Goal: Transaction & Acquisition: Subscribe to service/newsletter

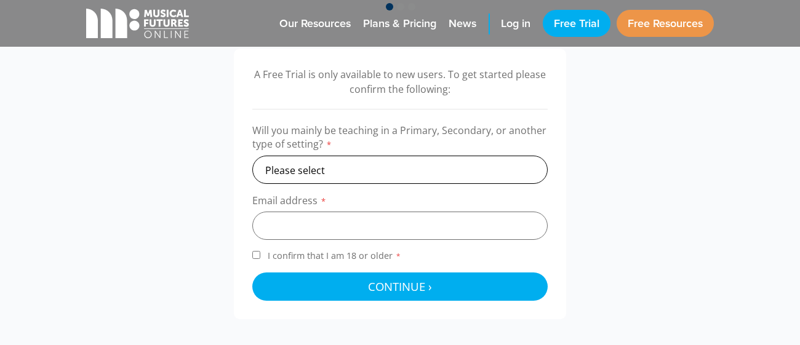
scroll to position [404, 0]
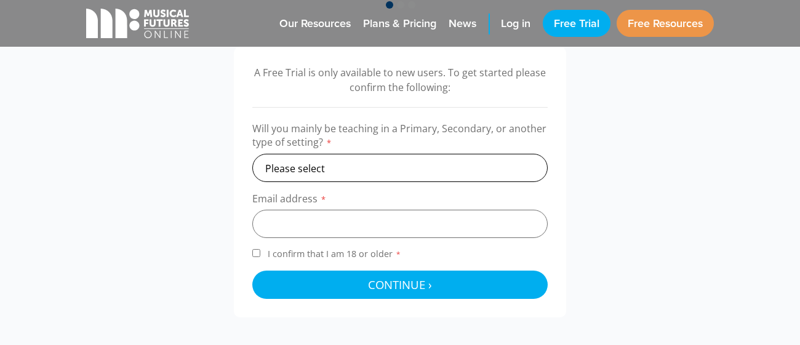
click at [373, 174] on select "Please select Primary Secondary Other" at bounding box center [399, 168] width 295 height 28
select select "secondary"
click at [252, 154] on select "Please select Primary Secondary Other" at bounding box center [399, 168] width 295 height 28
click at [353, 227] on input "email" at bounding box center [399, 224] width 295 height 28
paste input "[EMAIL_ADDRESS][DOMAIN_NAME]"
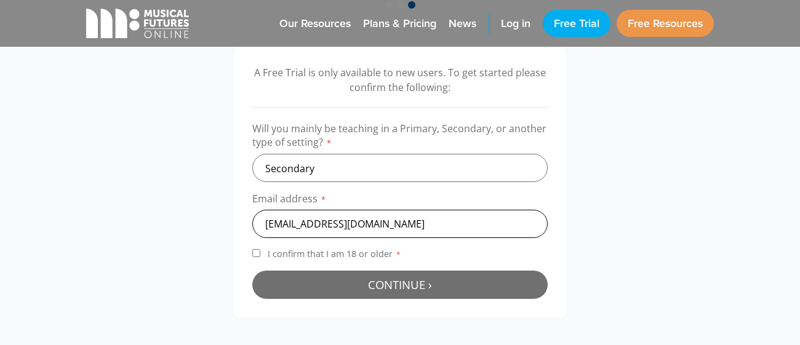
type input "[EMAIL_ADDRESS][DOMAIN_NAME]"
click at [390, 294] on button "Continue › Checking your details..." at bounding box center [399, 285] width 295 height 28
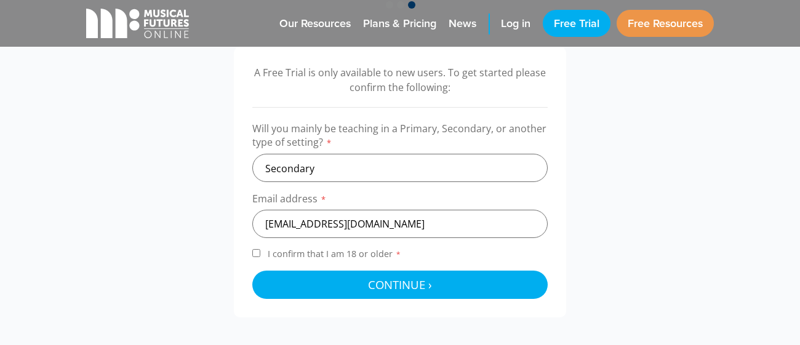
click at [262, 262] on label "I confirm that I am 18 or older *" at bounding box center [399, 256] width 295 height 17
click at [260, 257] on input "I confirm that I am 18 or older *" at bounding box center [256, 253] width 8 height 8
checkbox input "true"
click at [350, 161] on select "Please select Primary Secondary Other" at bounding box center [399, 168] width 295 height 28
select select "primary"
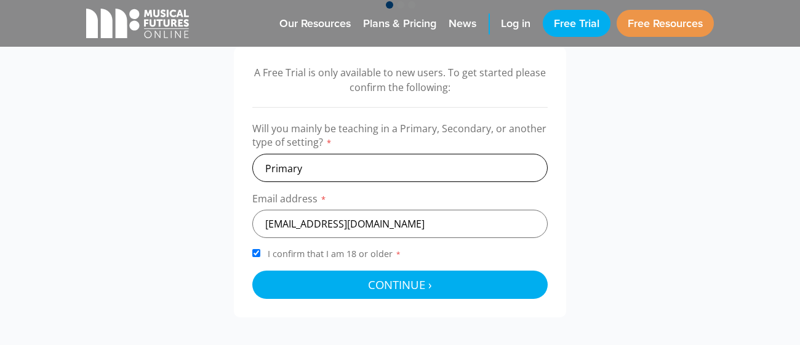
click at [252, 154] on select "Please select Primary Secondary Other" at bounding box center [399, 168] width 295 height 28
click at [262, 254] on label "I confirm that I am 18 or older *" at bounding box center [399, 256] width 295 height 17
click at [260, 254] on input "I confirm that I am 18 or older *" at bounding box center [256, 253] width 8 height 8
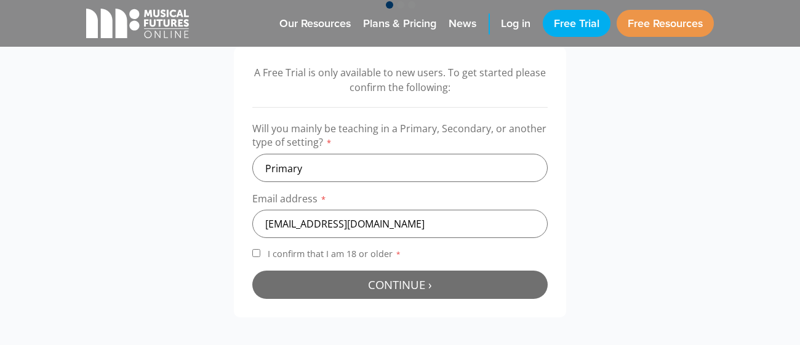
click at [318, 289] on button "Continue › Checking your details..." at bounding box center [399, 285] width 295 height 28
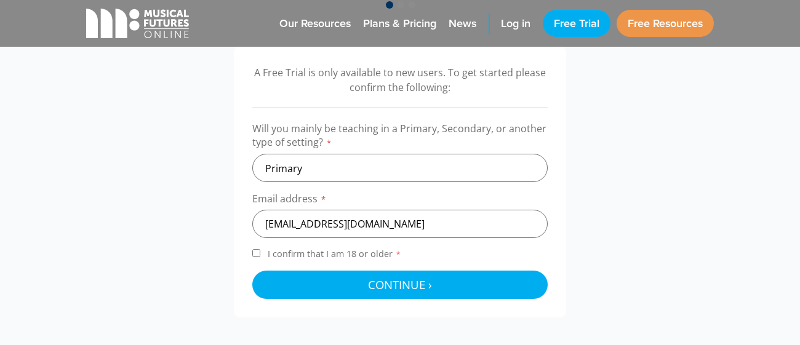
click at [246, 255] on div "A Free Trial is only available to new users. To get started please confirm the …" at bounding box center [400, 182] width 332 height 271
click at [256, 253] on input "I confirm that I am 18 or older *" at bounding box center [256, 253] width 8 height 8
checkbox input "true"
click at [341, 158] on select "Please select Primary Secondary Other" at bounding box center [399, 168] width 295 height 28
select select "secondary"
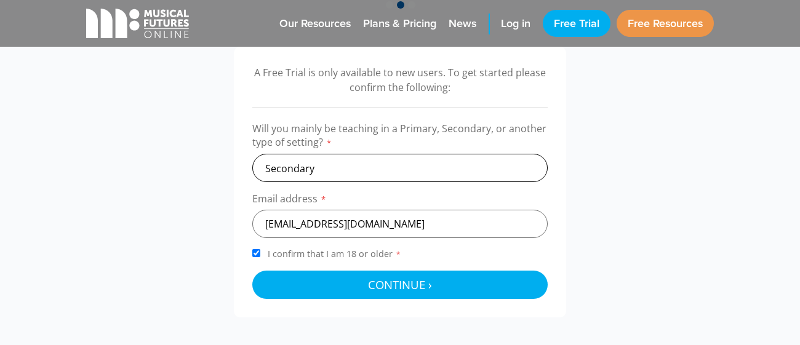
click at [252, 154] on select "Please select Primary Secondary Other" at bounding box center [399, 168] width 295 height 28
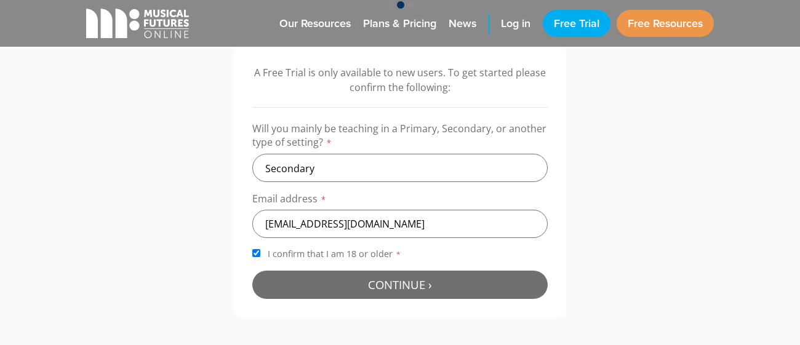
click at [348, 281] on button "Continue › Checking your details..." at bounding box center [399, 285] width 295 height 28
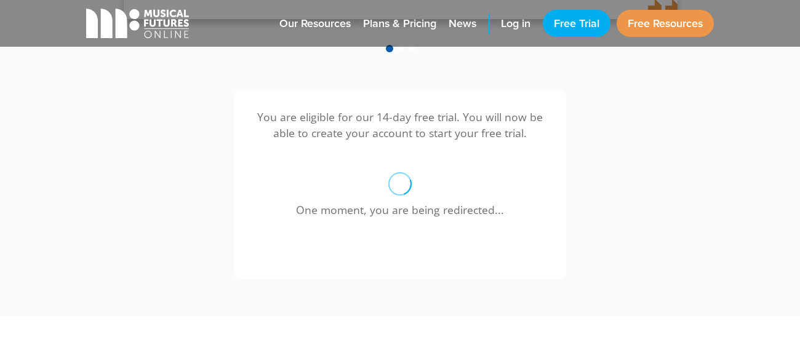
scroll to position [318, 0]
